Goal: Task Accomplishment & Management: Manage account settings

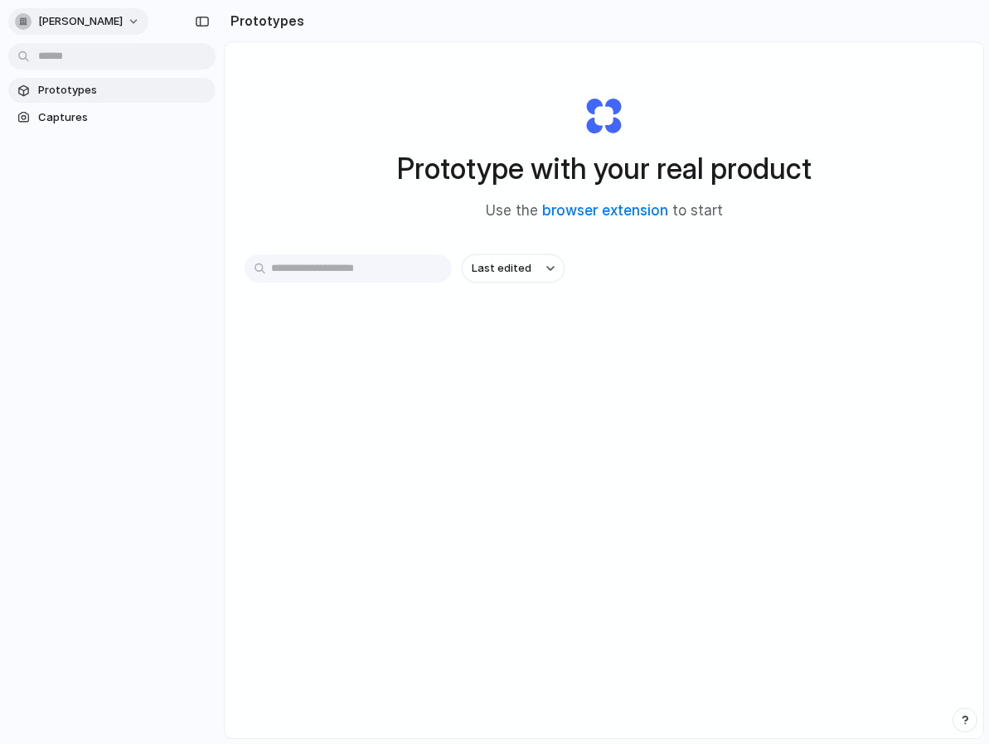
click at [106, 14] on button "weichun-lin" at bounding box center [78, 21] width 140 height 27
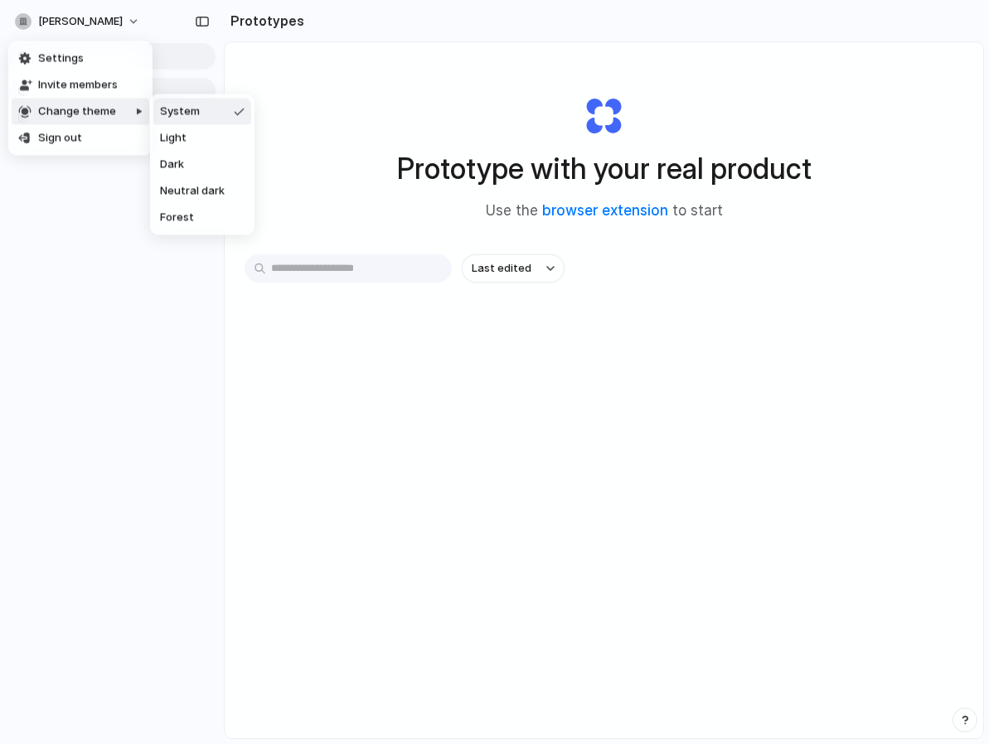
click at [349, 96] on div "Settings Invite members Change theme Sign out" at bounding box center [494, 372] width 989 height 744
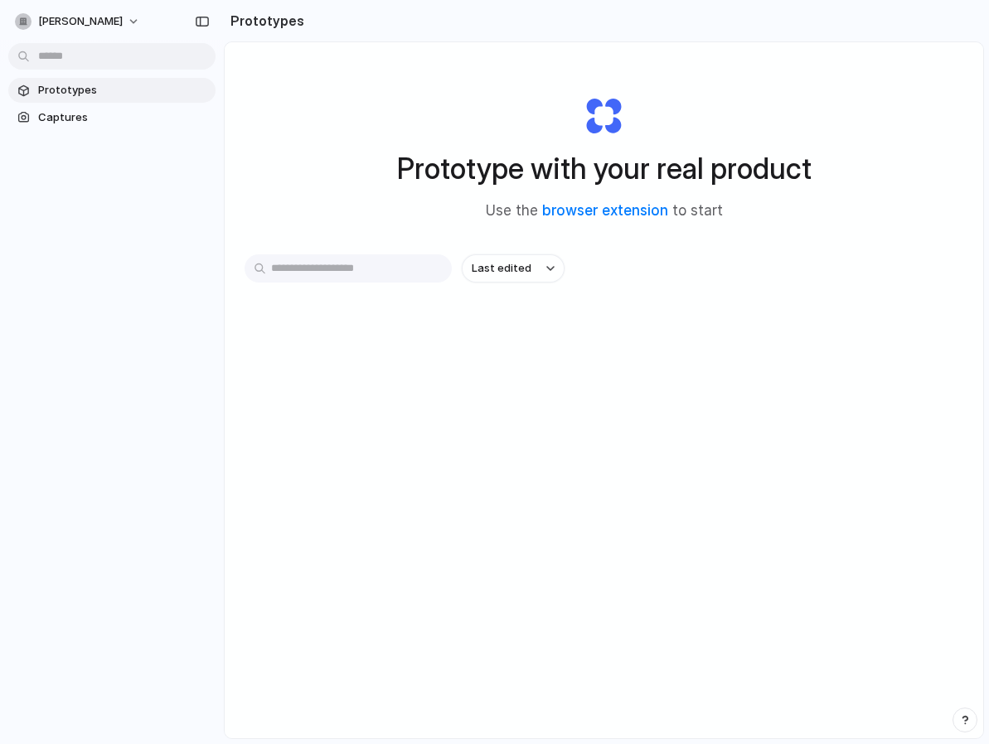
click at [81, 102] on section "Prototypes Captures" at bounding box center [112, 103] width 224 height 56
click at [102, 15] on button "weichun-lin" at bounding box center [78, 21] width 140 height 27
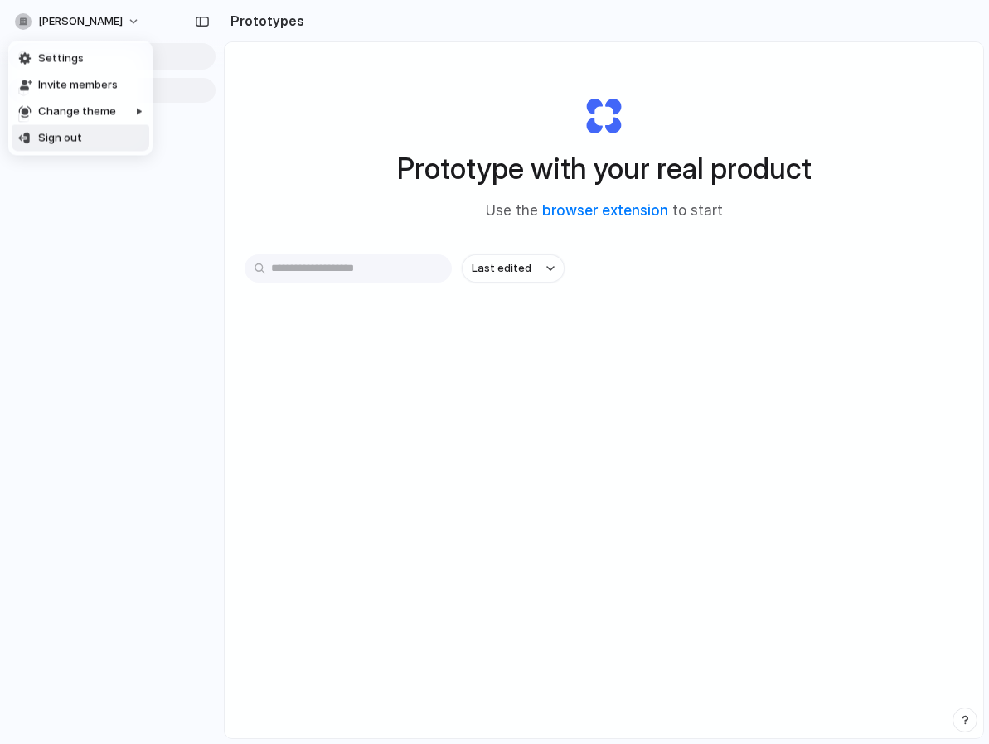
click at [97, 140] on li "Sign out" at bounding box center [81, 138] width 138 height 27
